Goal: Task Accomplishment & Management: Manage account settings

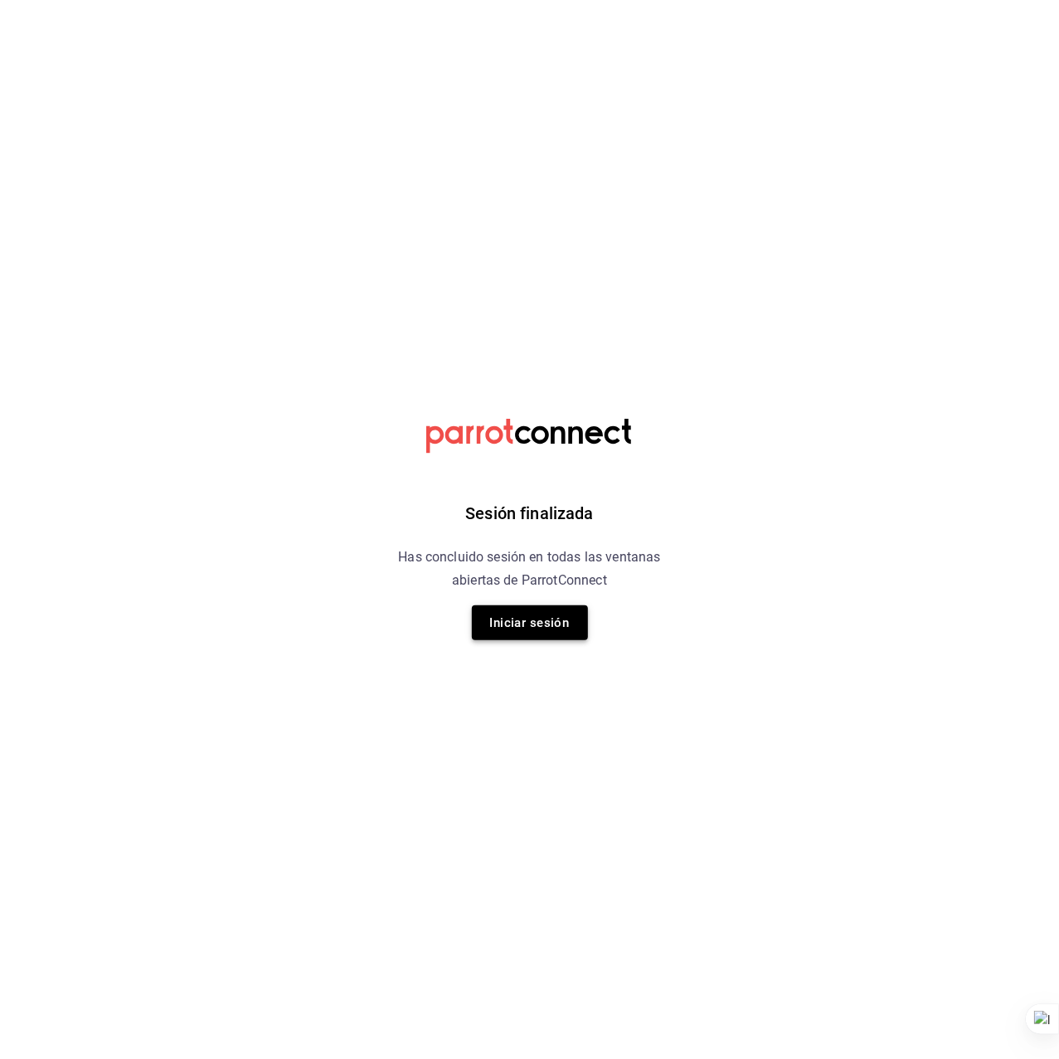
click at [514, 609] on button "Iniciar sesión" at bounding box center [530, 622] width 116 height 35
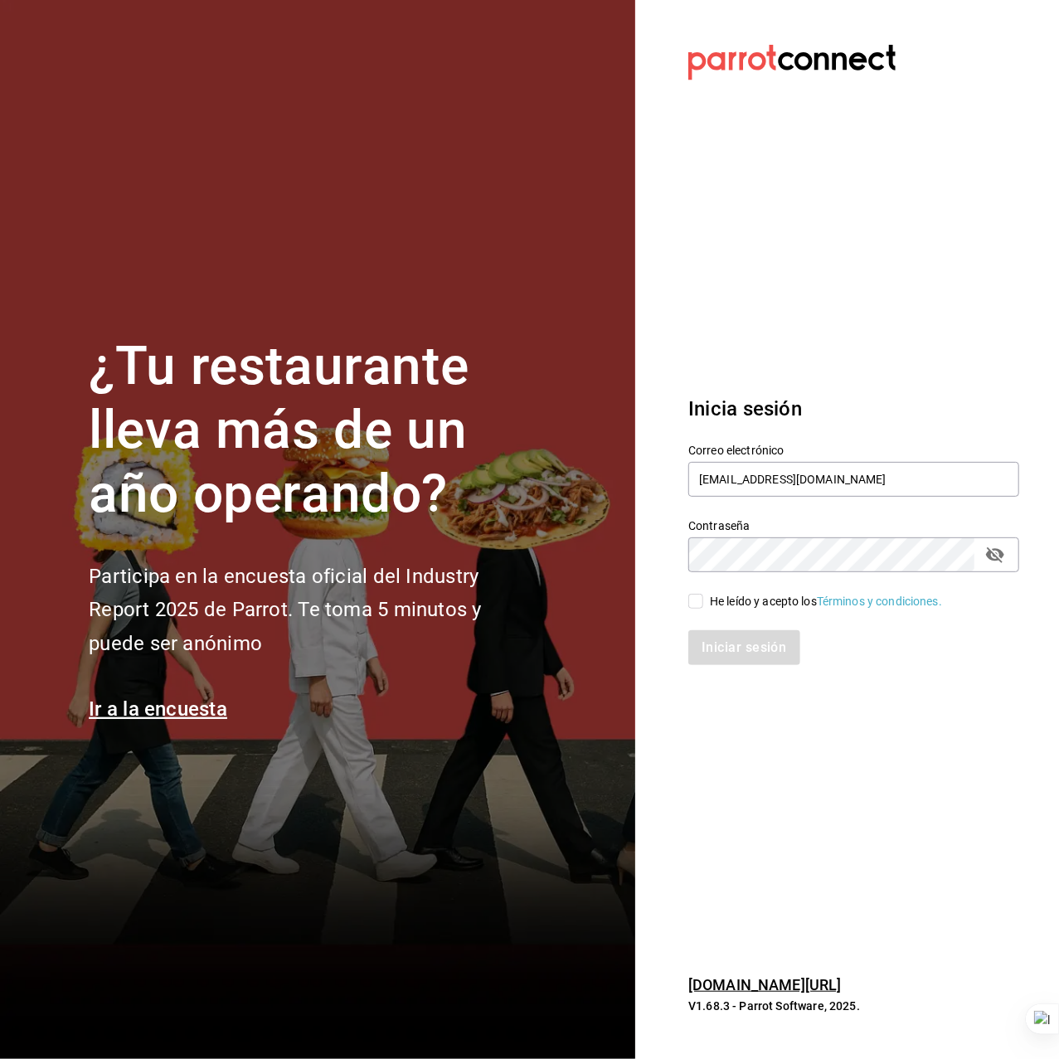
click at [694, 597] on input "He leído y acepto los Términos y condiciones." at bounding box center [695, 601] width 15 height 15
checkbox input "true"
click at [707, 641] on button "Iniciar sesión" at bounding box center [744, 647] width 113 height 35
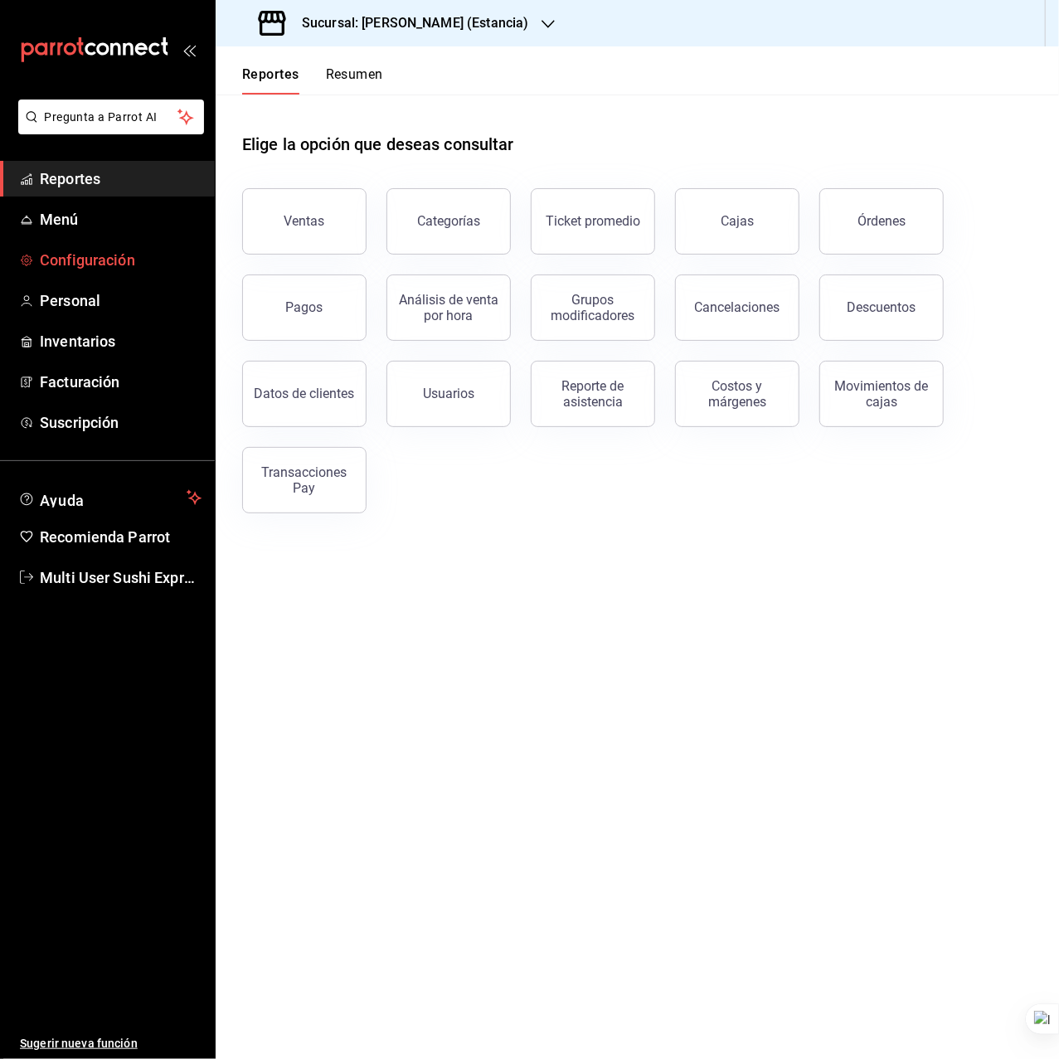
click at [97, 245] on link "Configuración" at bounding box center [107, 260] width 215 height 36
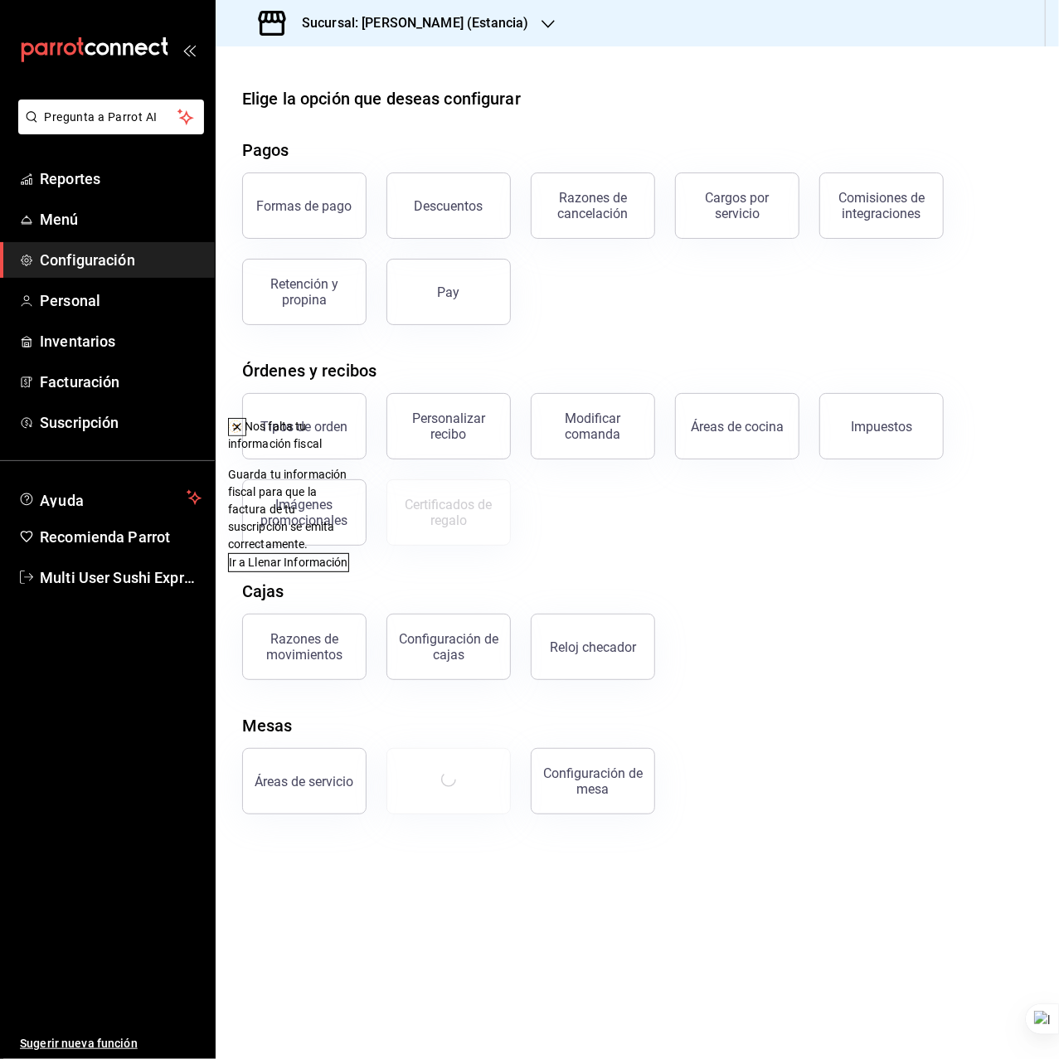
click at [244, 429] on icon at bounding box center [237, 426] width 13 height 13
click at [567, 296] on div "Formas de pago Descuentos Razones de cancelación Cargos por servicio Comisiones…" at bounding box center [627, 239] width 810 height 173
click at [877, 681] on div "Elige la opción que deseas configurar Pagos Formas de pago Descuentos Razones d…" at bounding box center [637, 450] width 843 height 728
click at [811, 664] on div "Razones de movimientos Configuración [PERSON_NAME] Reloj checador" at bounding box center [627, 637] width 810 height 86
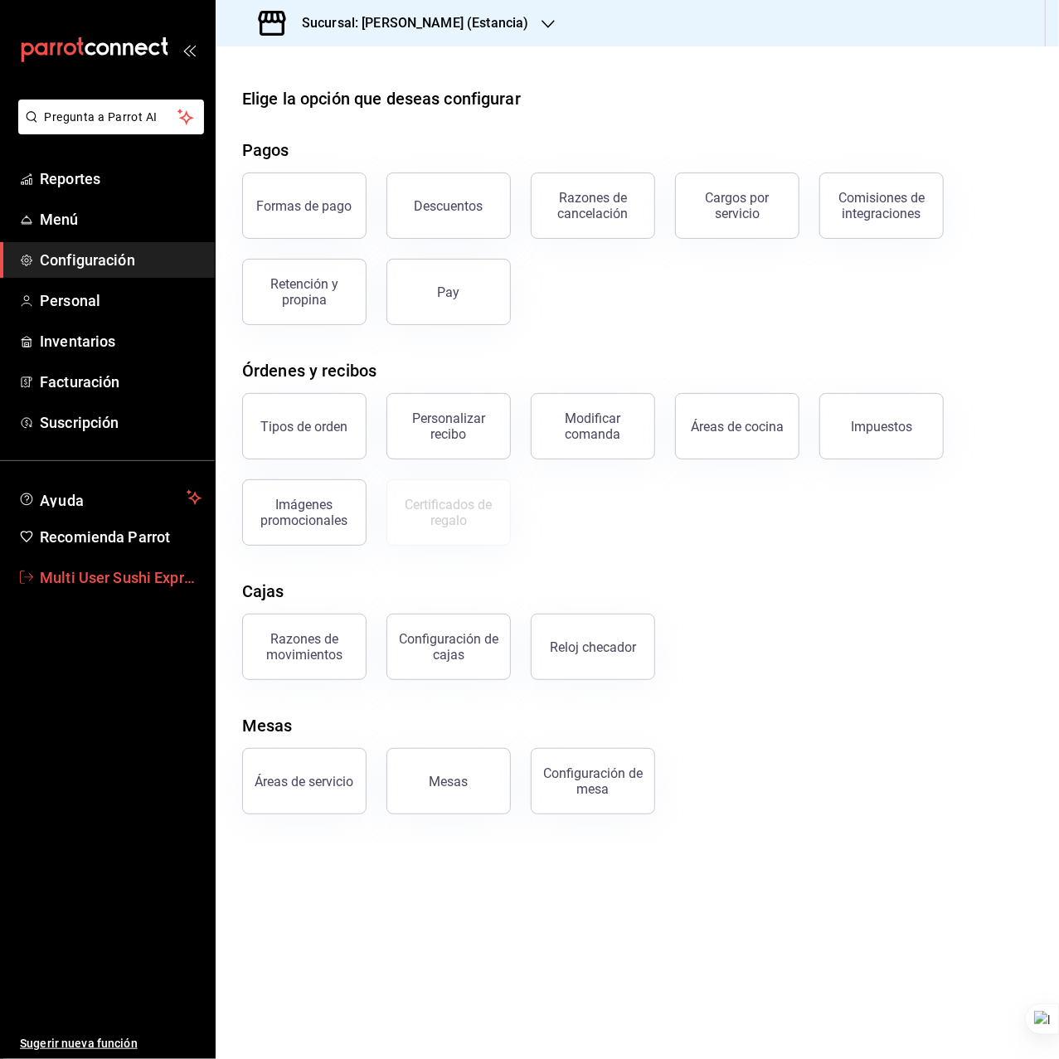
click at [100, 587] on span "Multi User Sushi Express" at bounding box center [121, 577] width 162 height 22
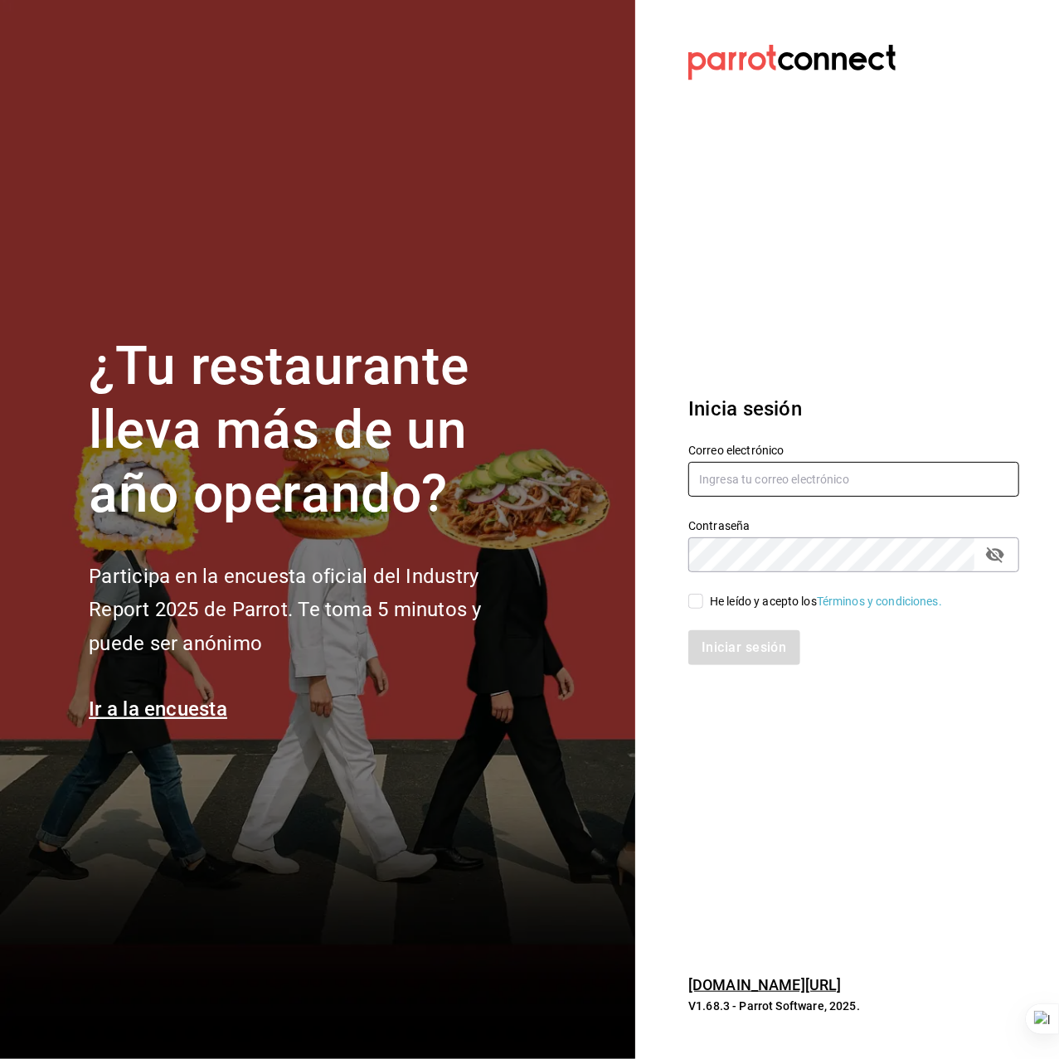
type input "[EMAIL_ADDRESS][DOMAIN_NAME]"
